Goal: Find specific fact: Find specific fact

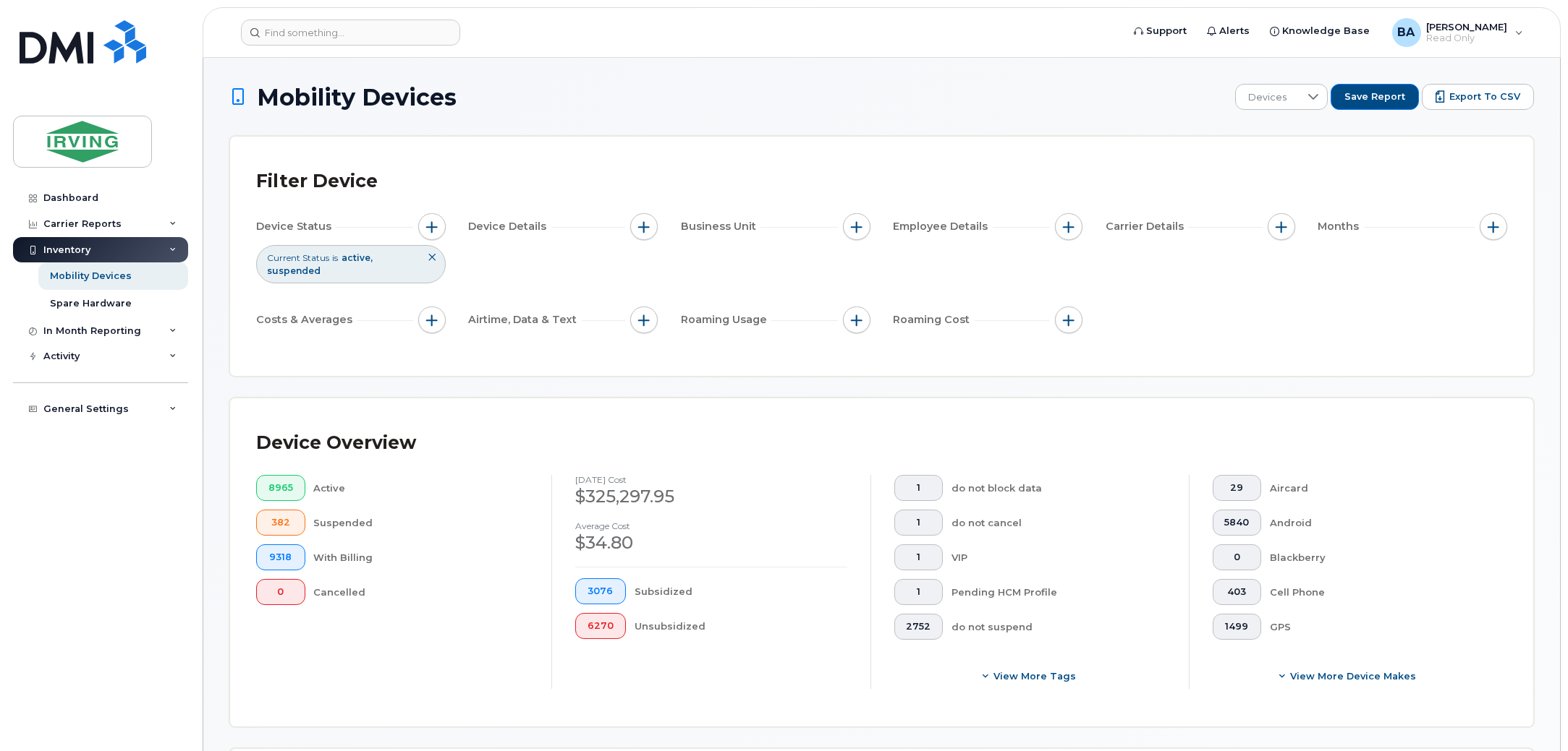
scroll to position [271, 0]
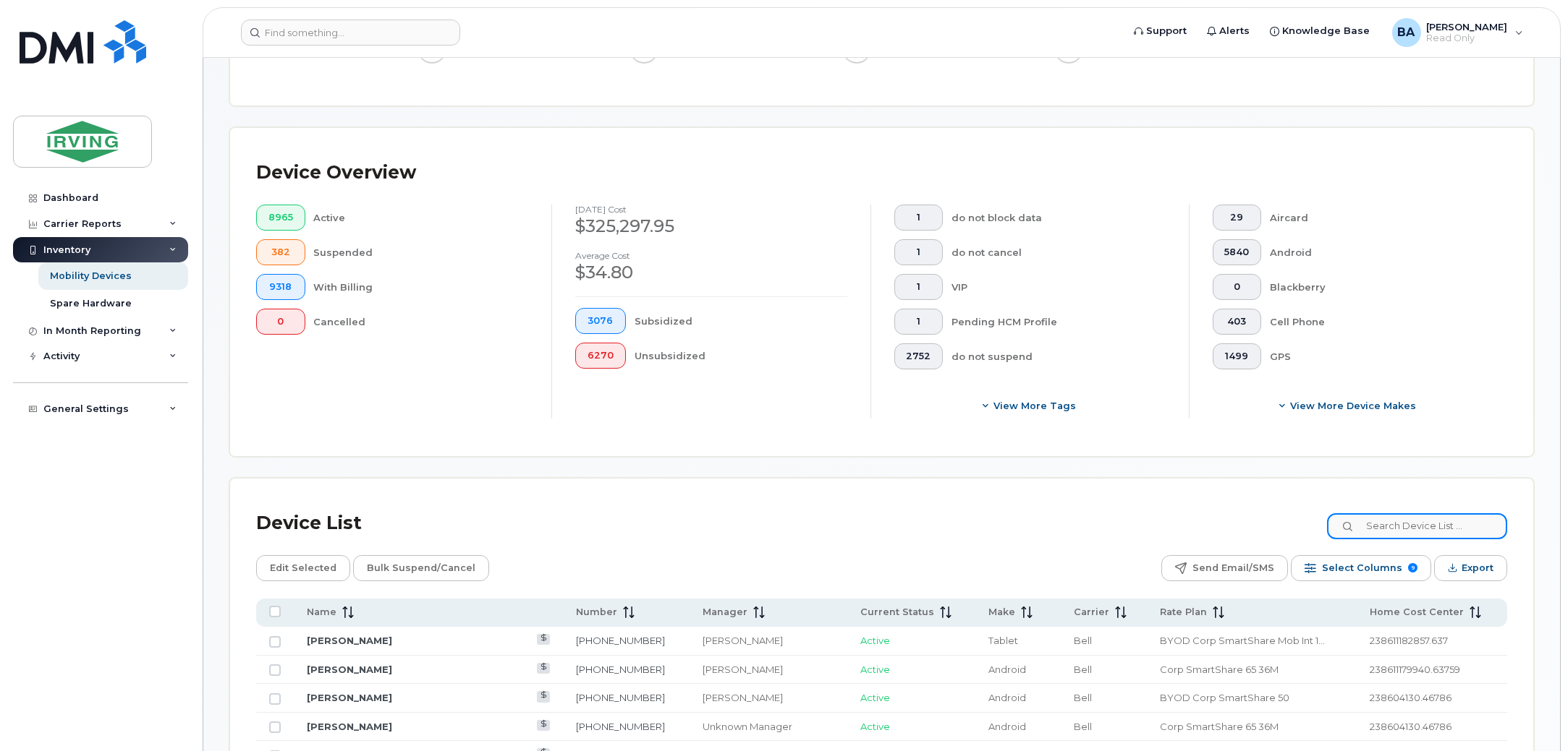
click at [1390, 516] on input at bounding box center [1417, 526] width 180 height 26
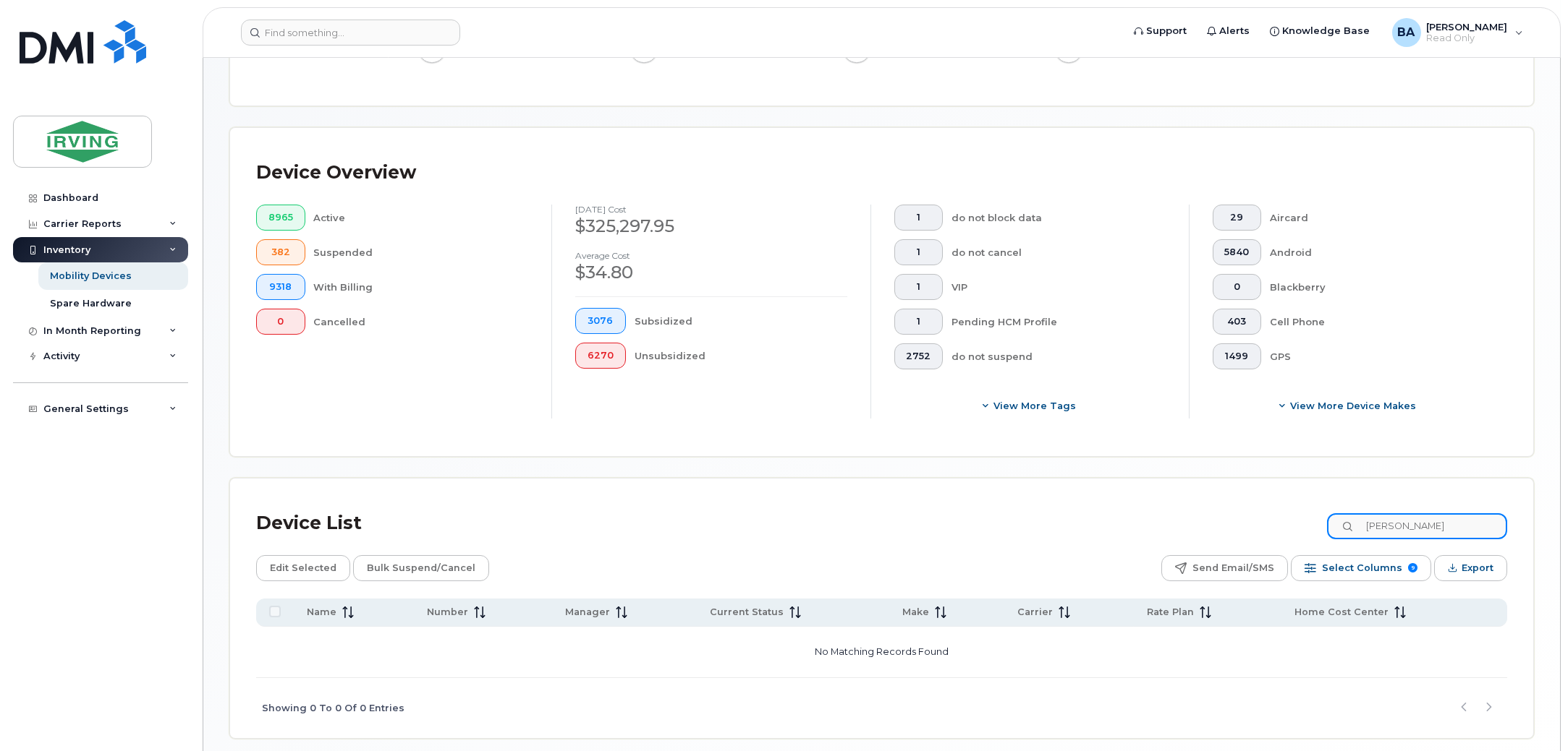
type input "[PERSON_NAME]"
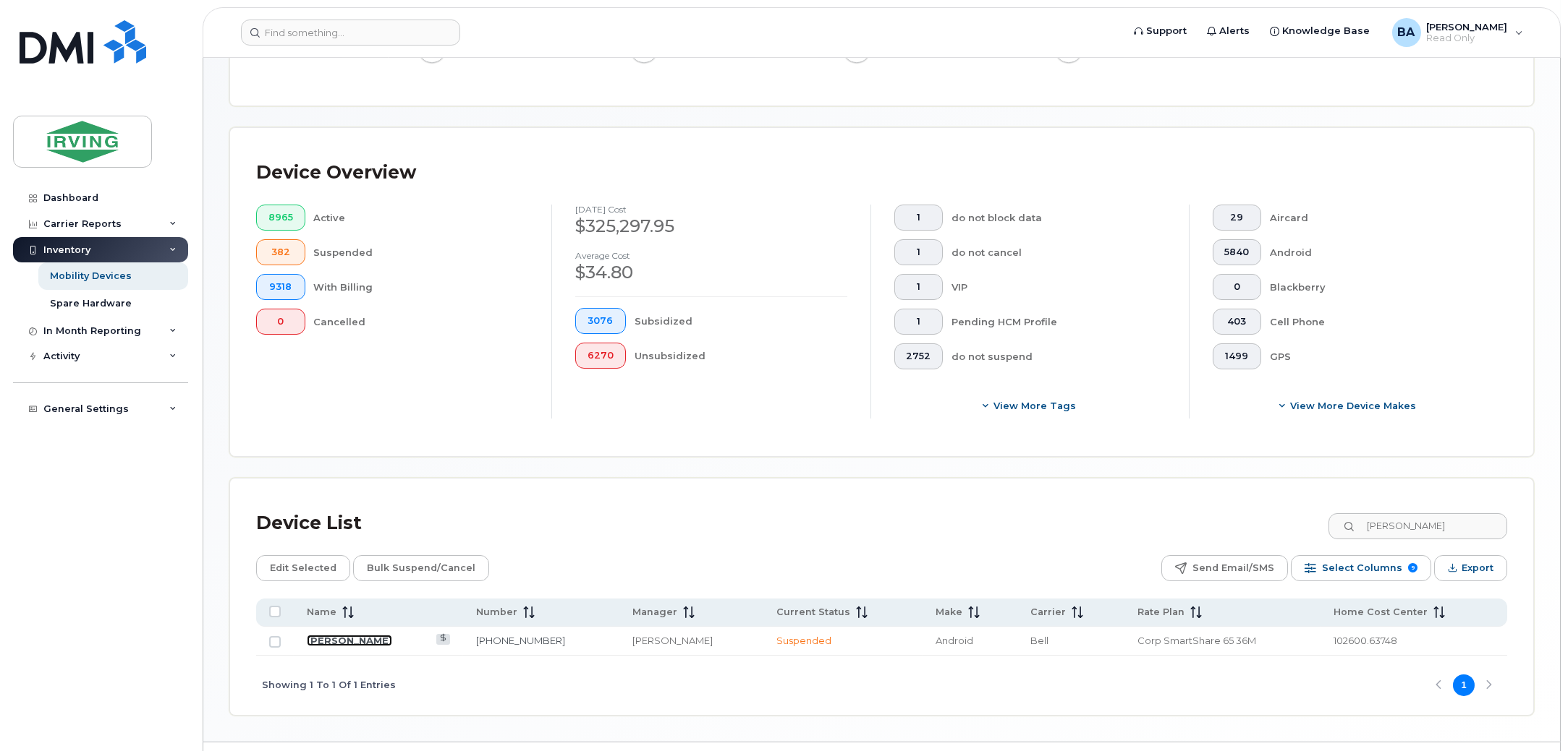
drag, startPoint x: 329, startPoint y: 642, endPoint x: 0, endPoint y: 582, distance: 334.4
click at [329, 642] on link "[PERSON_NAME]" at bounding box center [349, 641] width 85 height 12
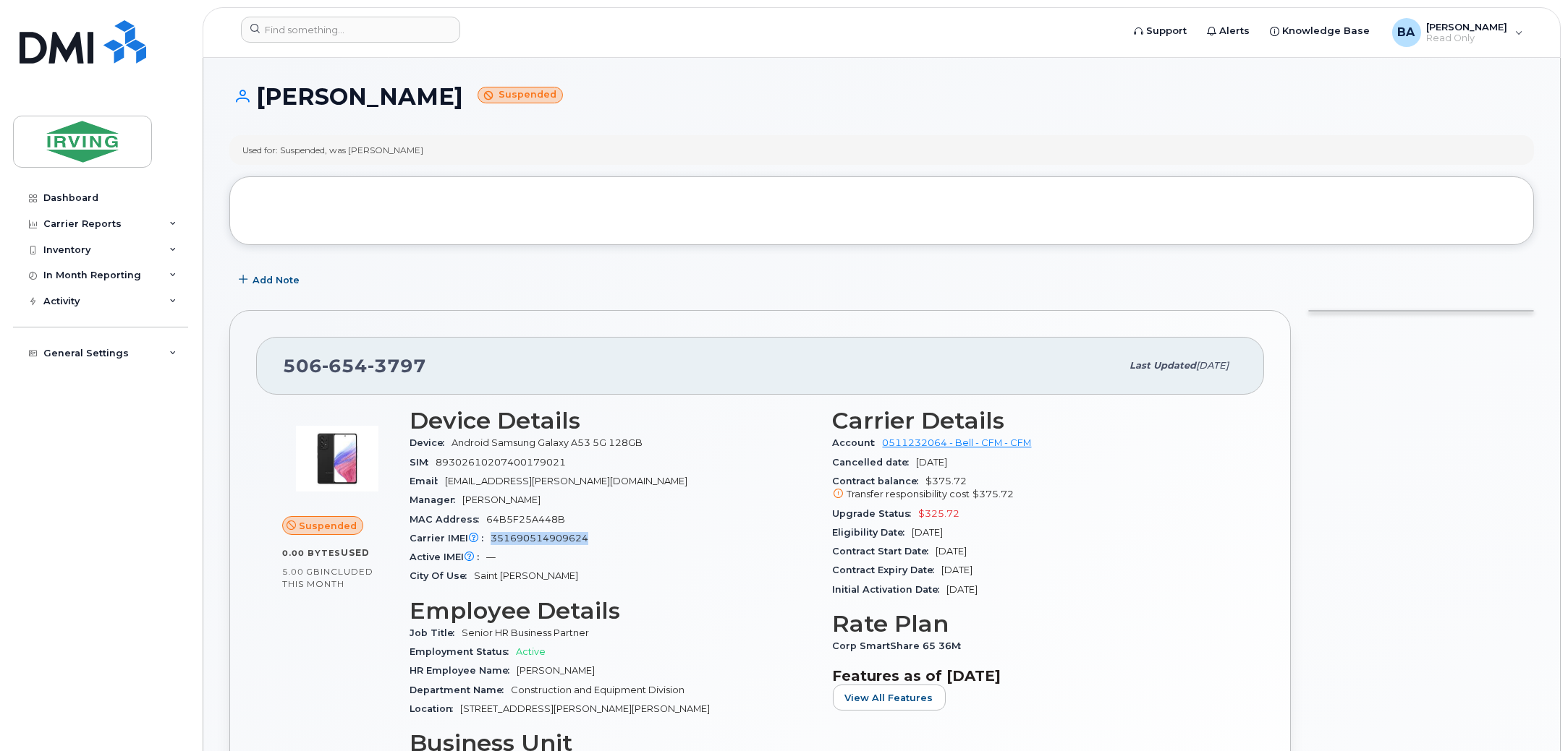
drag, startPoint x: 598, startPoint y: 535, endPoint x: 489, endPoint y: 534, distance: 109.0
click at [489, 534] on div "Carrier IMEI Carrier IMEI is reported during the last billing cycle or change o…" at bounding box center [612, 538] width 406 height 18
copy span "351690514909624"
click at [574, 469] on div "SIM 89302610207400179021" at bounding box center [612, 462] width 406 height 18
drag, startPoint x: 571, startPoint y: 461, endPoint x: 436, endPoint y: 468, distance: 135.2
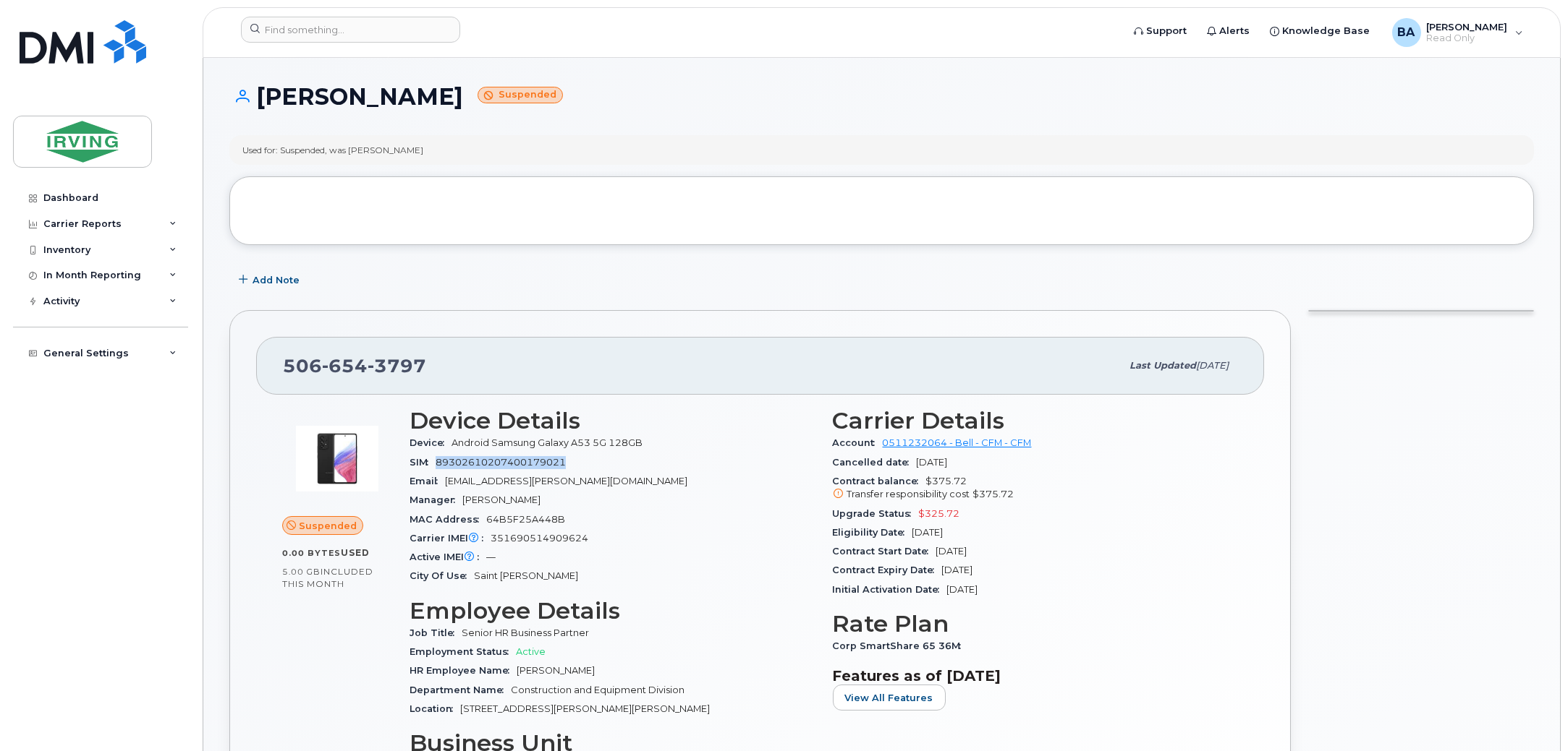
click at [436, 468] on div "SIM 89302610207400179021" at bounding box center [612, 462] width 406 height 18
copy span "89302610207400179021"
